Goal: Transaction & Acquisition: Obtain resource

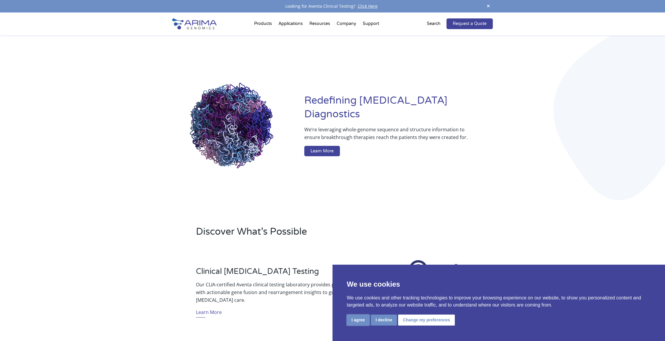
click at [362, 321] on button "I agree" at bounding box center [358, 319] width 23 height 11
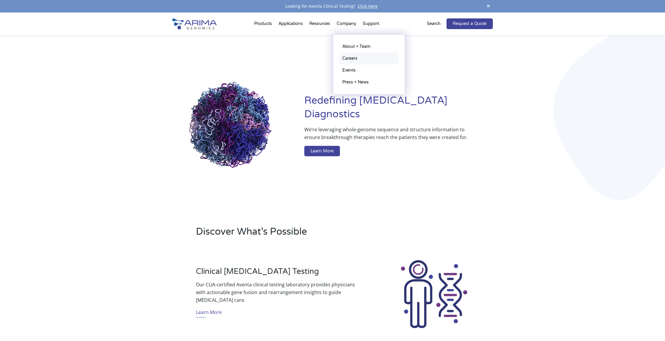
click at [354, 59] on link "Careers" at bounding box center [368, 59] width 59 height 12
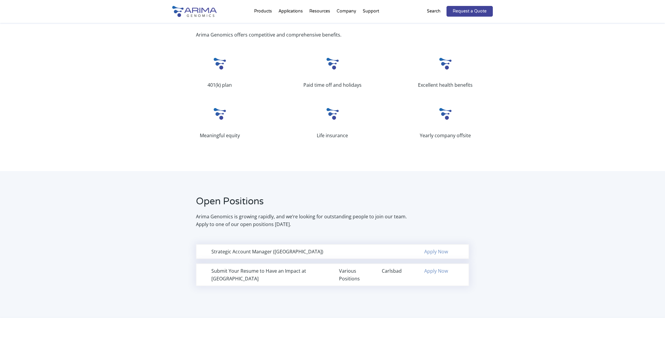
scroll to position [222, 0]
click at [276, 256] on div "Strategic Account Manager (Northeast Region) Apply Now" at bounding box center [332, 250] width 273 height 15
click at [281, 252] on div "Strategic Account Manager (Northeast Region)" at bounding box center [268, 250] width 115 height 8
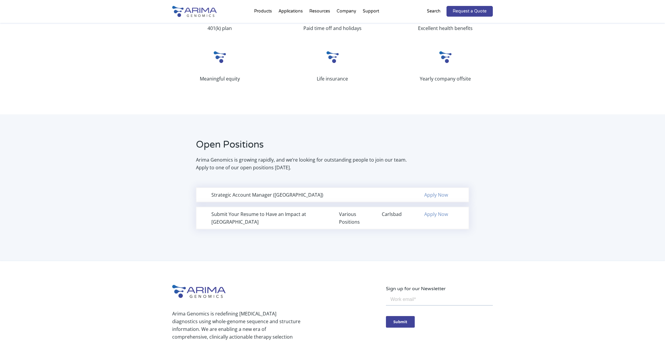
click at [426, 194] on link "Apply Now" at bounding box center [436, 194] width 24 height 7
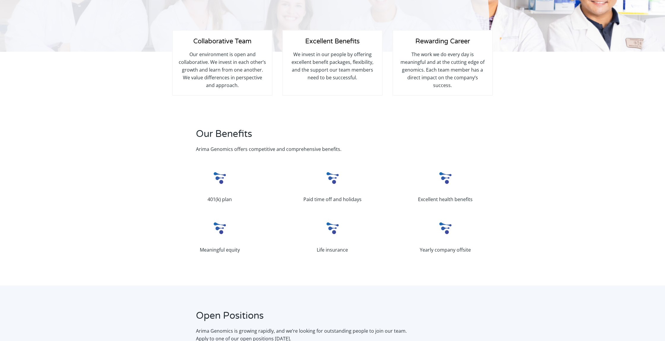
scroll to position [0, 0]
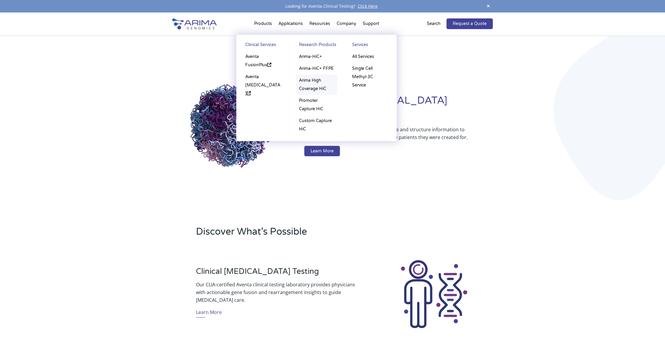
click at [317, 88] on link "Arima High Coverage HiC" at bounding box center [316, 85] width 41 height 20
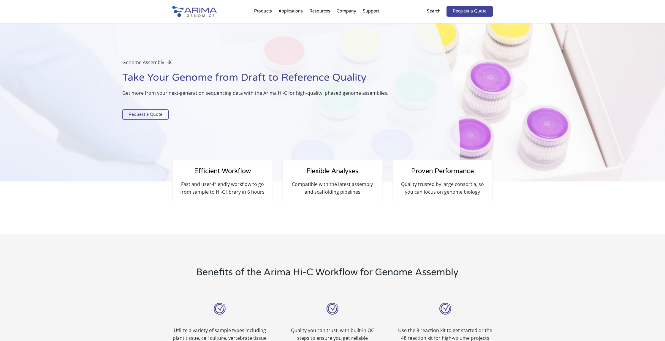
click at [162, 116] on link "Request a Quote" at bounding box center [145, 114] width 46 height 11
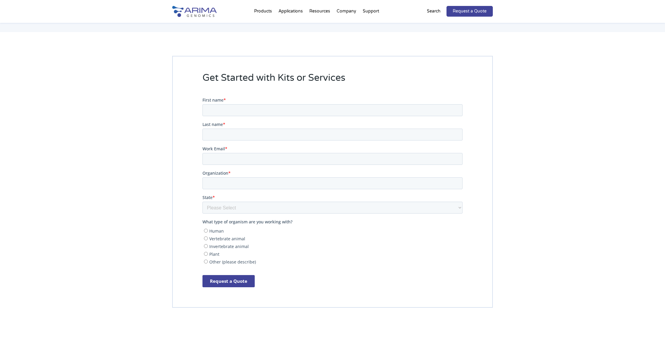
scroll to position [1234, 0]
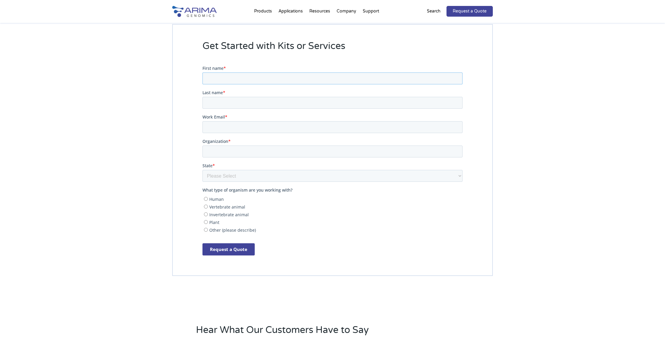
click at [242, 78] on input "First name *" at bounding box center [332, 78] width 260 height 12
type input "Amandine"
type input "Goffeney"
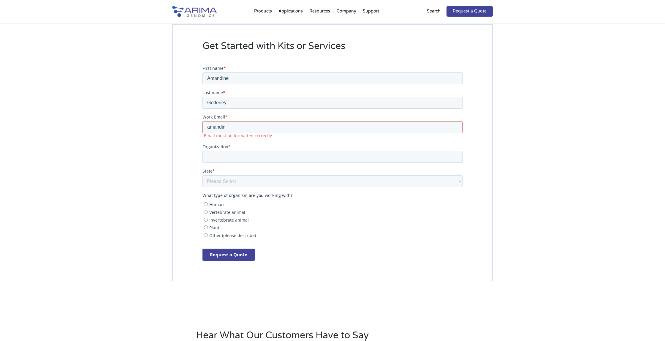
scroll to position [1237, 0]
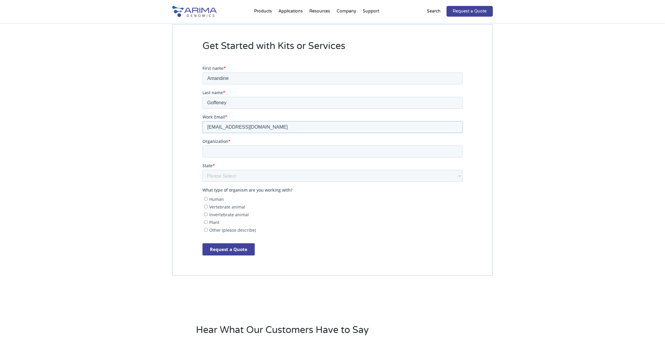
type input "amandine.goffeney@pasteur.fr"
click at [227, 154] on input "Organization *" at bounding box center [332, 151] width 260 height 12
type input "Institut Pasteur"
click at [202, 170] on select "Please Select Other/Non-US Alabama Alaska Arizona Arkansas California Colorado …" at bounding box center [332, 176] width 260 height 12
select select "Other/Non-US"
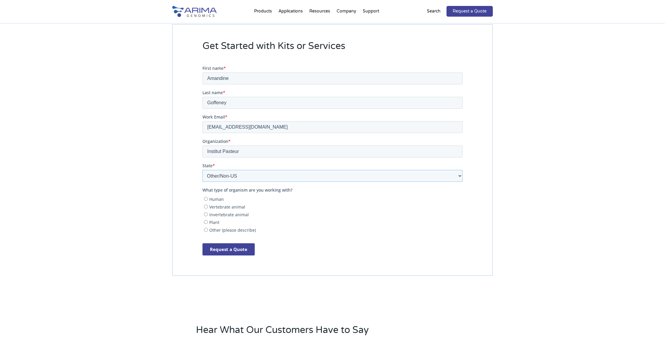
click option "Other/Non-US" at bounding box center [202, 65] width 0 height 0
click at [205, 197] on input "Human" at bounding box center [206, 199] width 4 height 4
radio input "true"
click at [236, 247] on input "Request a Quote" at bounding box center [228, 249] width 52 height 12
